Goal: Information Seeking & Learning: Learn about a topic

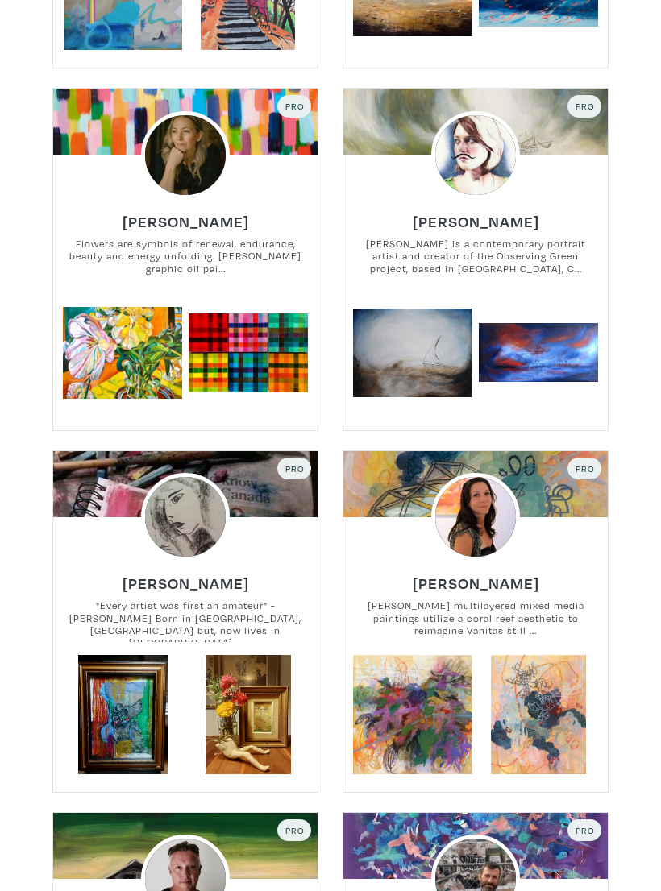
scroll to position [8418, 0]
click at [563, 561] on div "Ester Pugliese Ester Pugliese's multilayered mixed media paintings utilize a co…" at bounding box center [475, 608] width 288 height 94
click at [492, 493] on img at bounding box center [475, 517] width 88 height 88
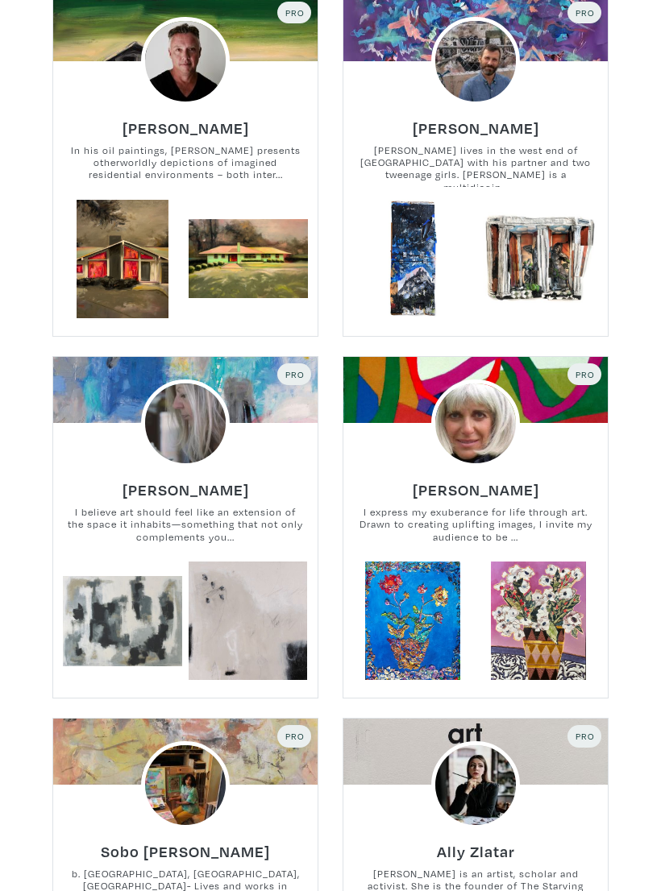
scroll to position [9236, 0]
click at [570, 506] on small "I express my exuberance for life through art. Drawn to creating uplifting image…" at bounding box center [475, 527] width 264 height 43
click at [475, 379] on img at bounding box center [475, 423] width 88 height 88
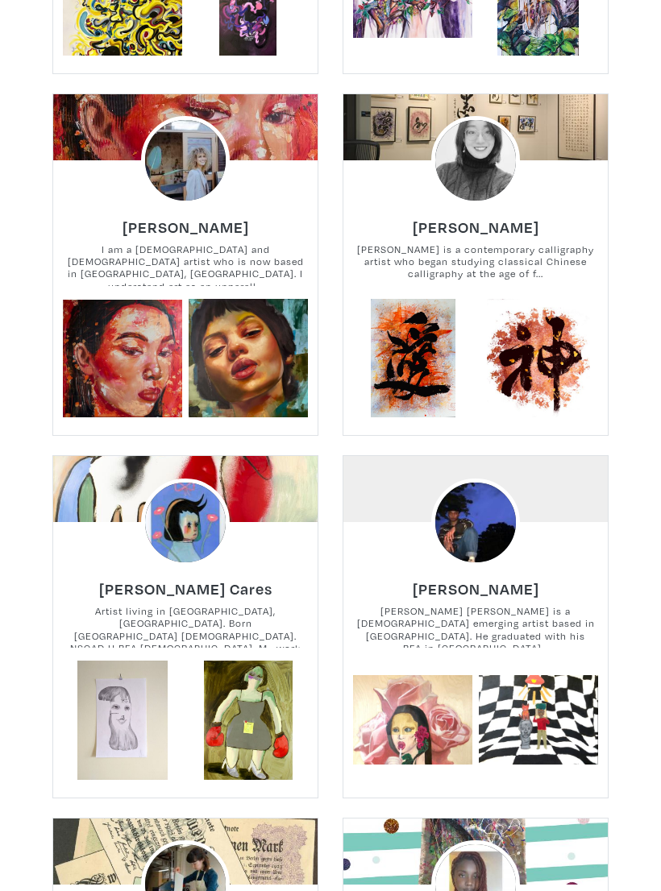
scroll to position [12030, 0]
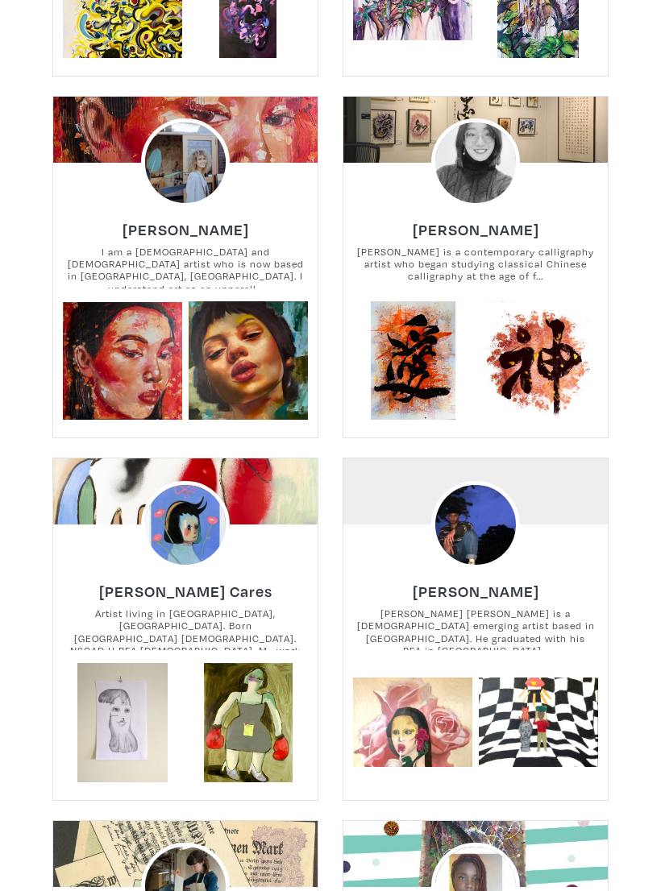
click at [525, 230] on div "Erika Li Erika Li is a contemporary calligraphy artist who began studying class…" at bounding box center [475, 254] width 288 height 94
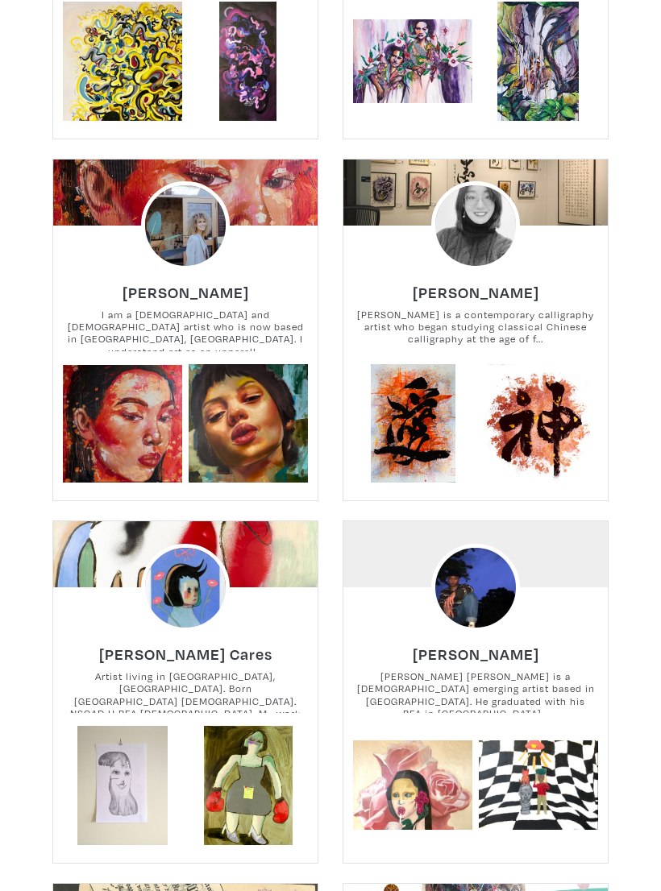
scroll to position [11929, 0]
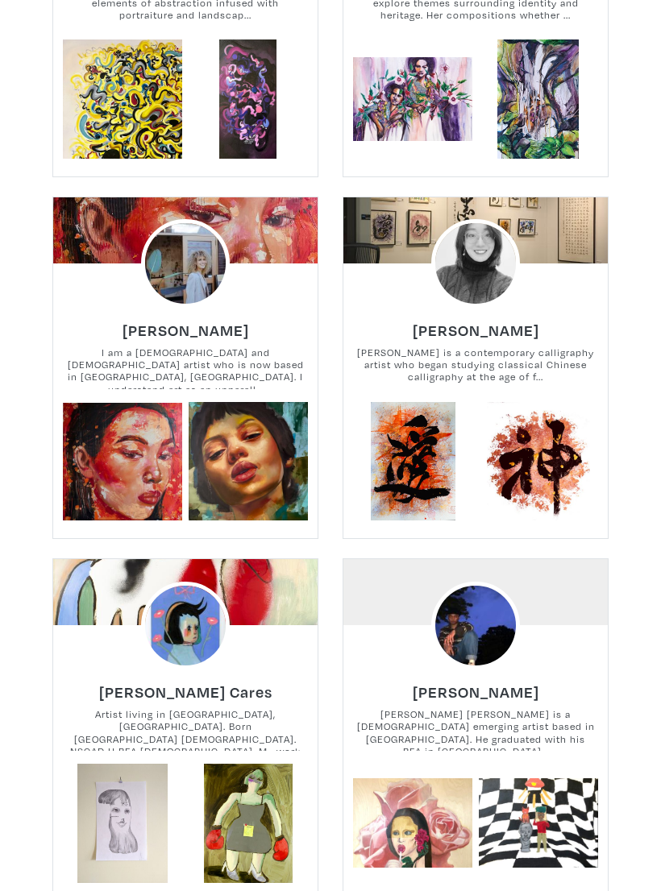
click at [495, 402] on link at bounding box center [538, 461] width 119 height 119
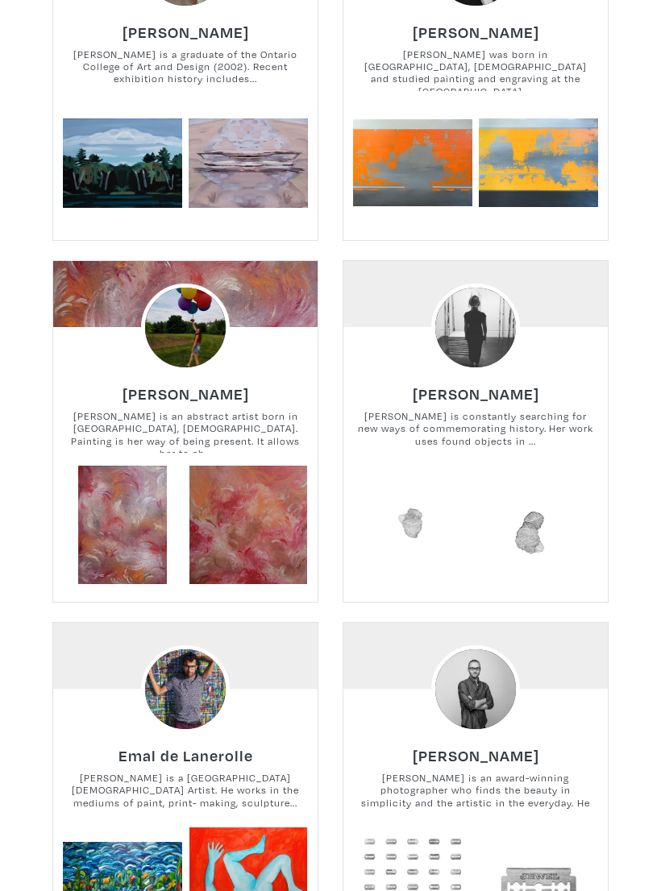
scroll to position [14816, 0]
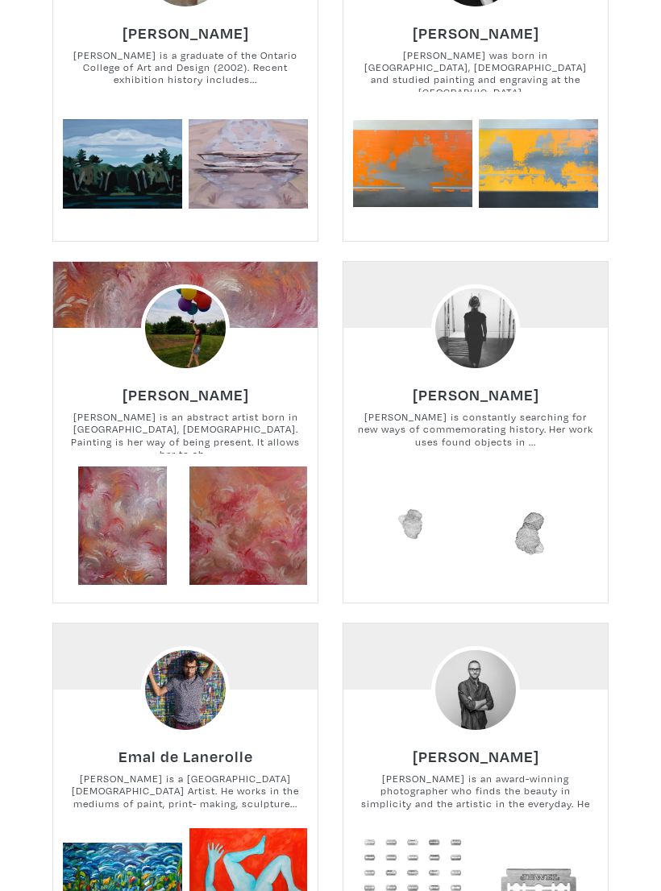
click at [204, 385] on h6 "[PERSON_NAME]" at bounding box center [185, 394] width 126 height 19
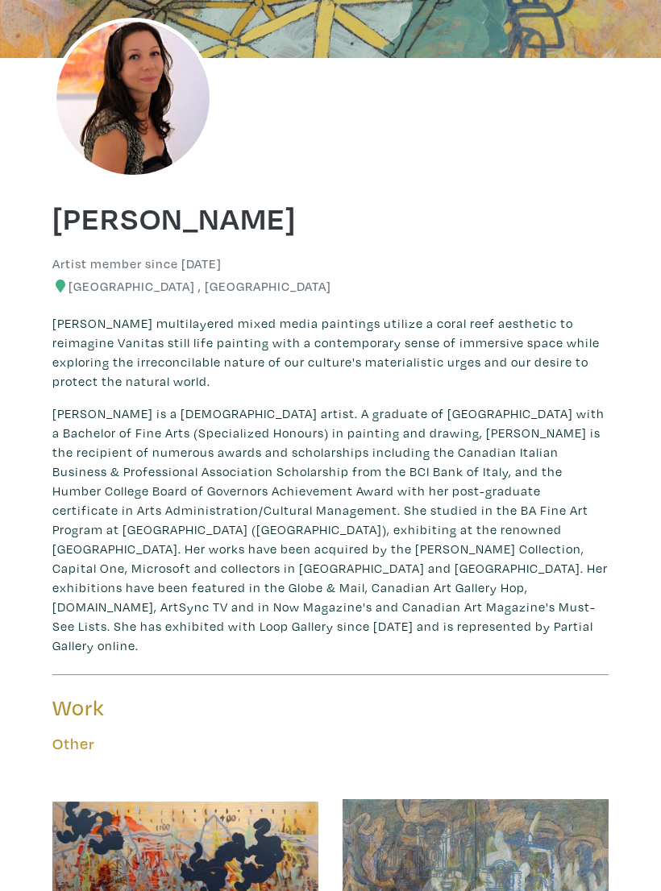
scroll to position [139, 0]
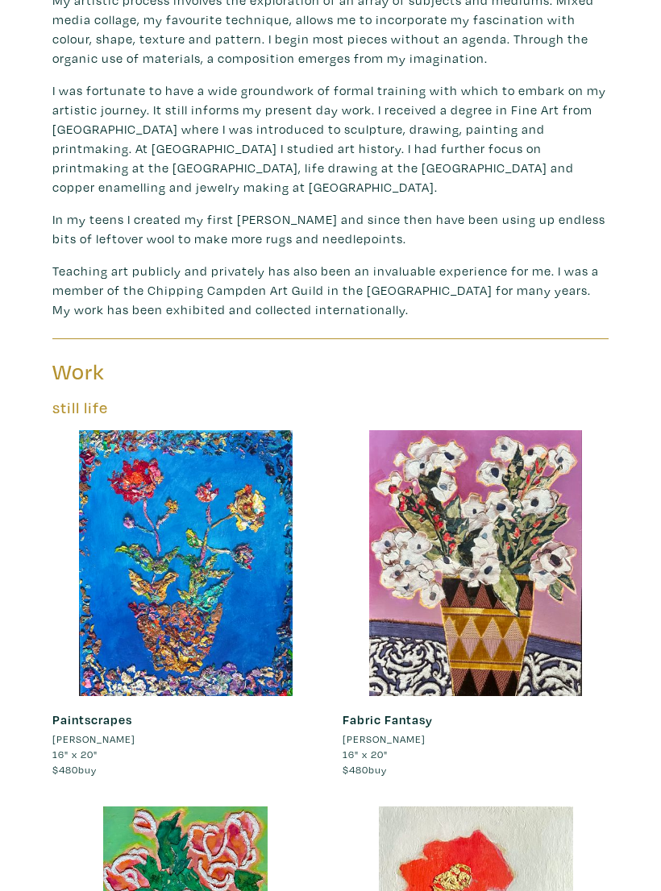
scroll to position [535, 0]
click at [218, 587] on div at bounding box center [185, 563] width 266 height 266
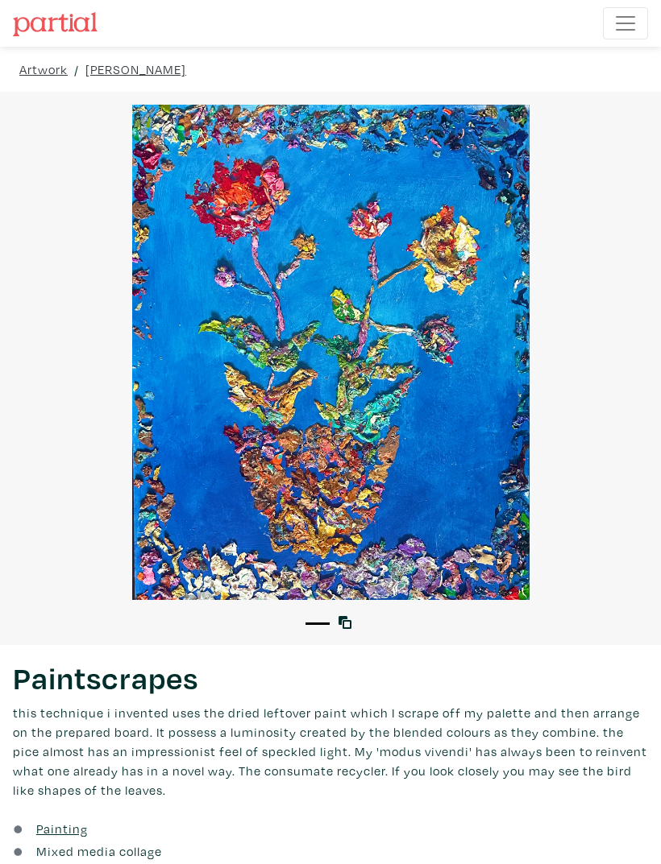
click at [643, 520] on div at bounding box center [330, 352] width 661 height 495
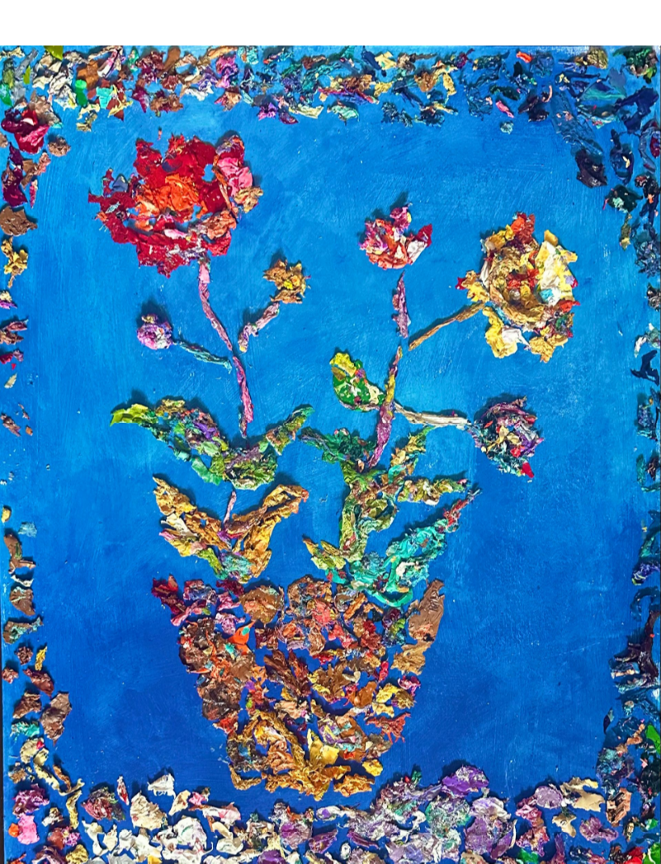
click at [496, 441] on div at bounding box center [330, 458] width 661 height 890
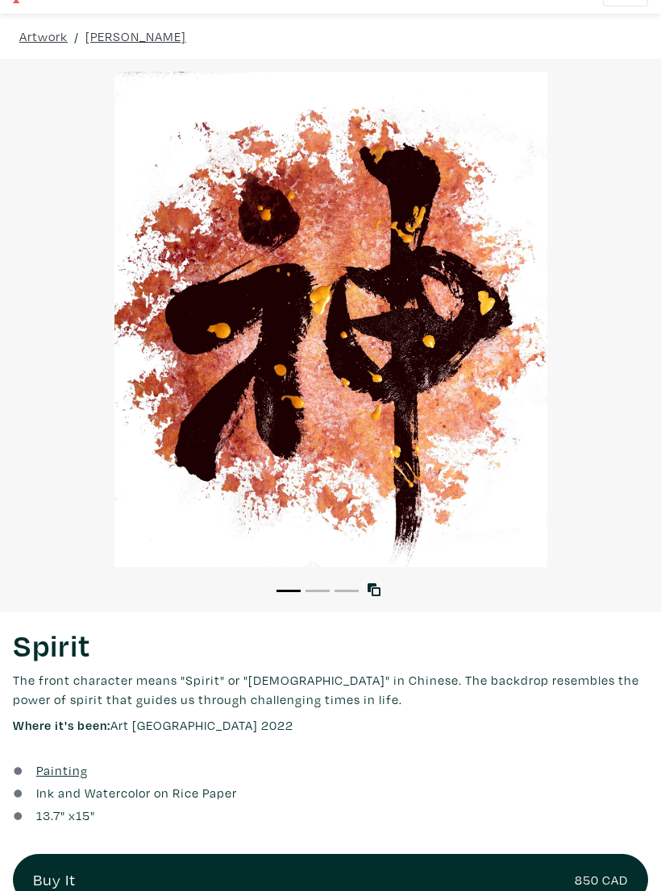
scroll to position [32, 0]
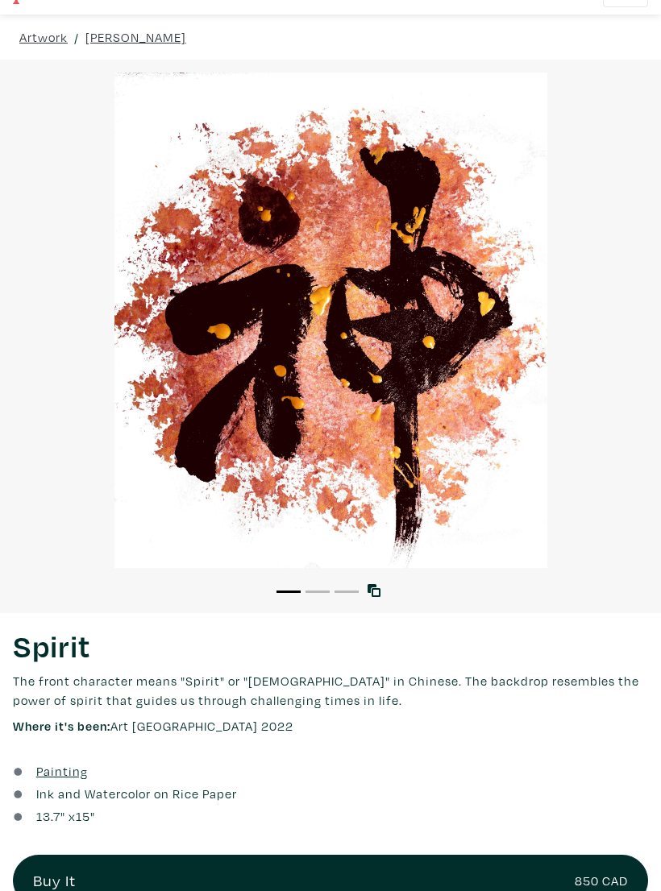
click at [320, 593] on button "2" at bounding box center [317, 591] width 24 height 2
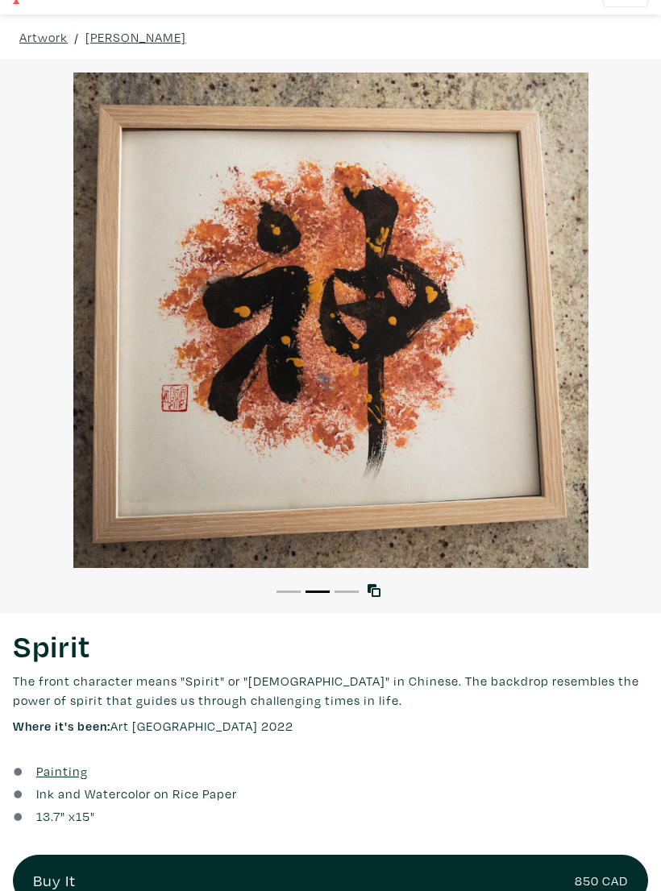
click at [354, 592] on button "3" at bounding box center [346, 591] width 24 height 2
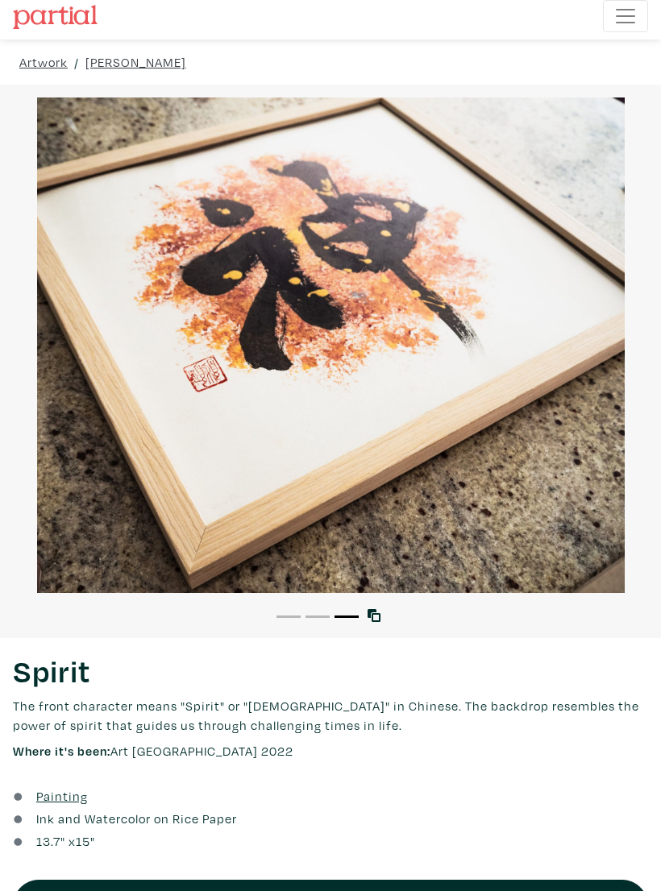
scroll to position [0, 0]
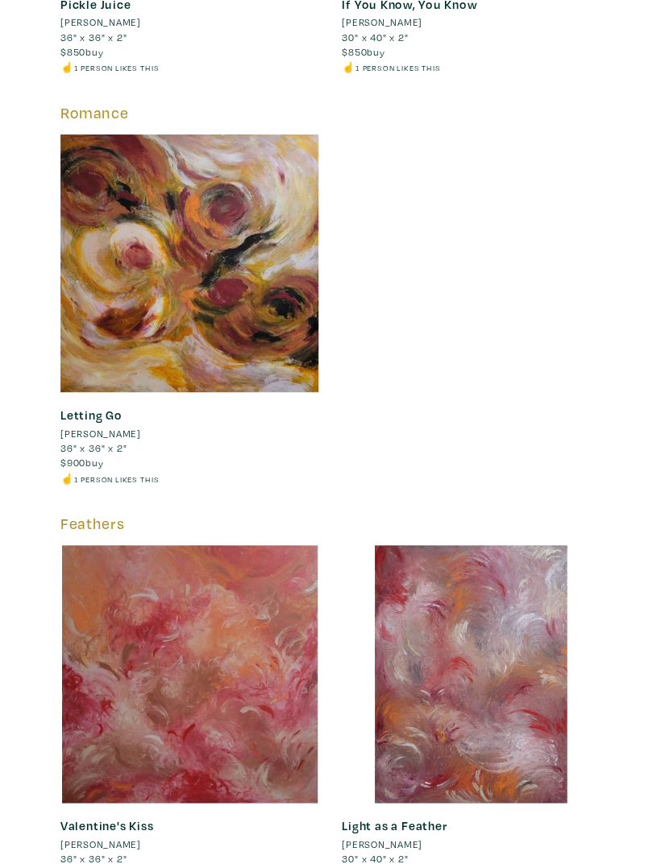
scroll to position [3044, 0]
